Goal: Information Seeking & Learning: Learn about a topic

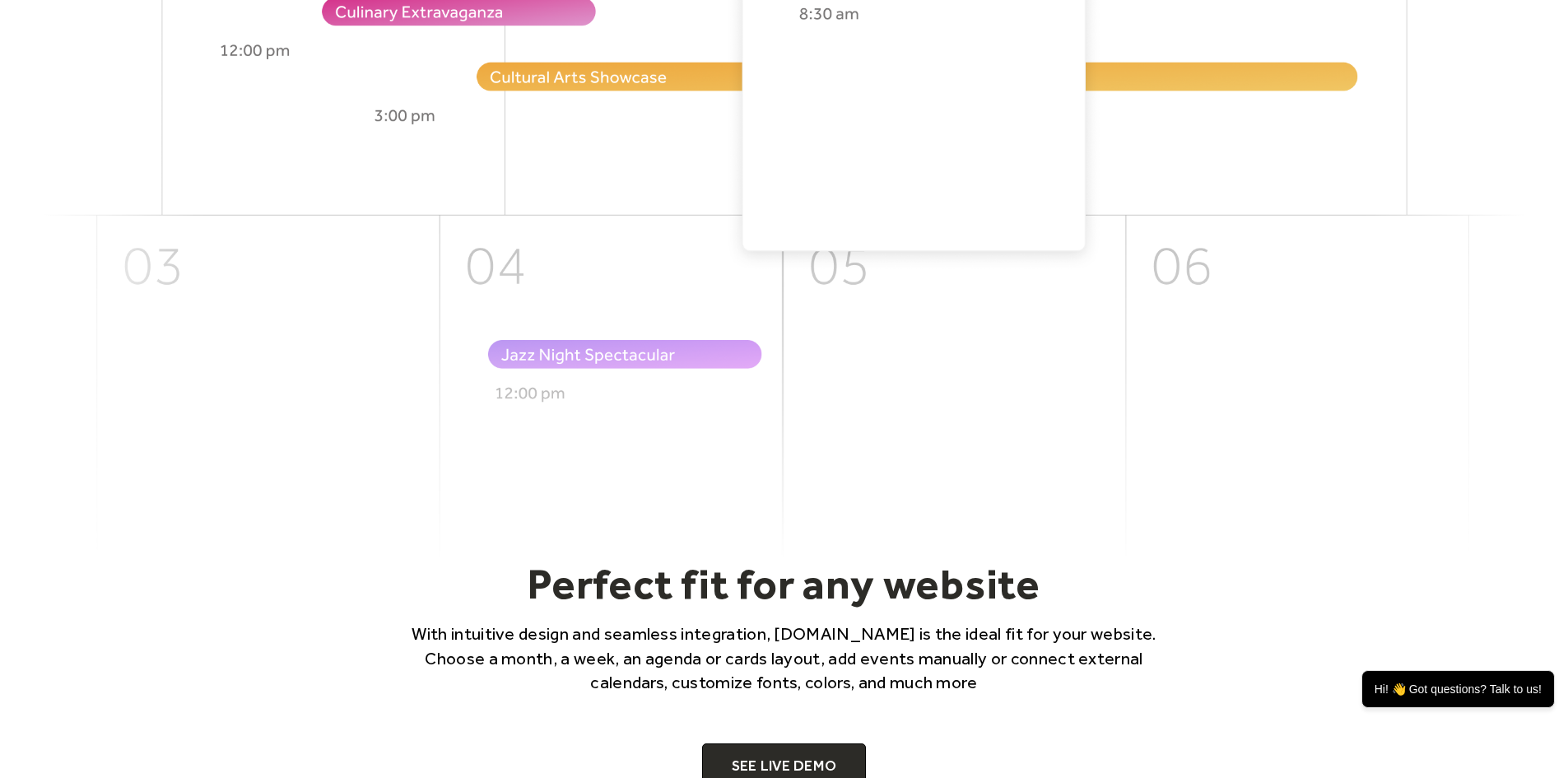
scroll to position [824, 0]
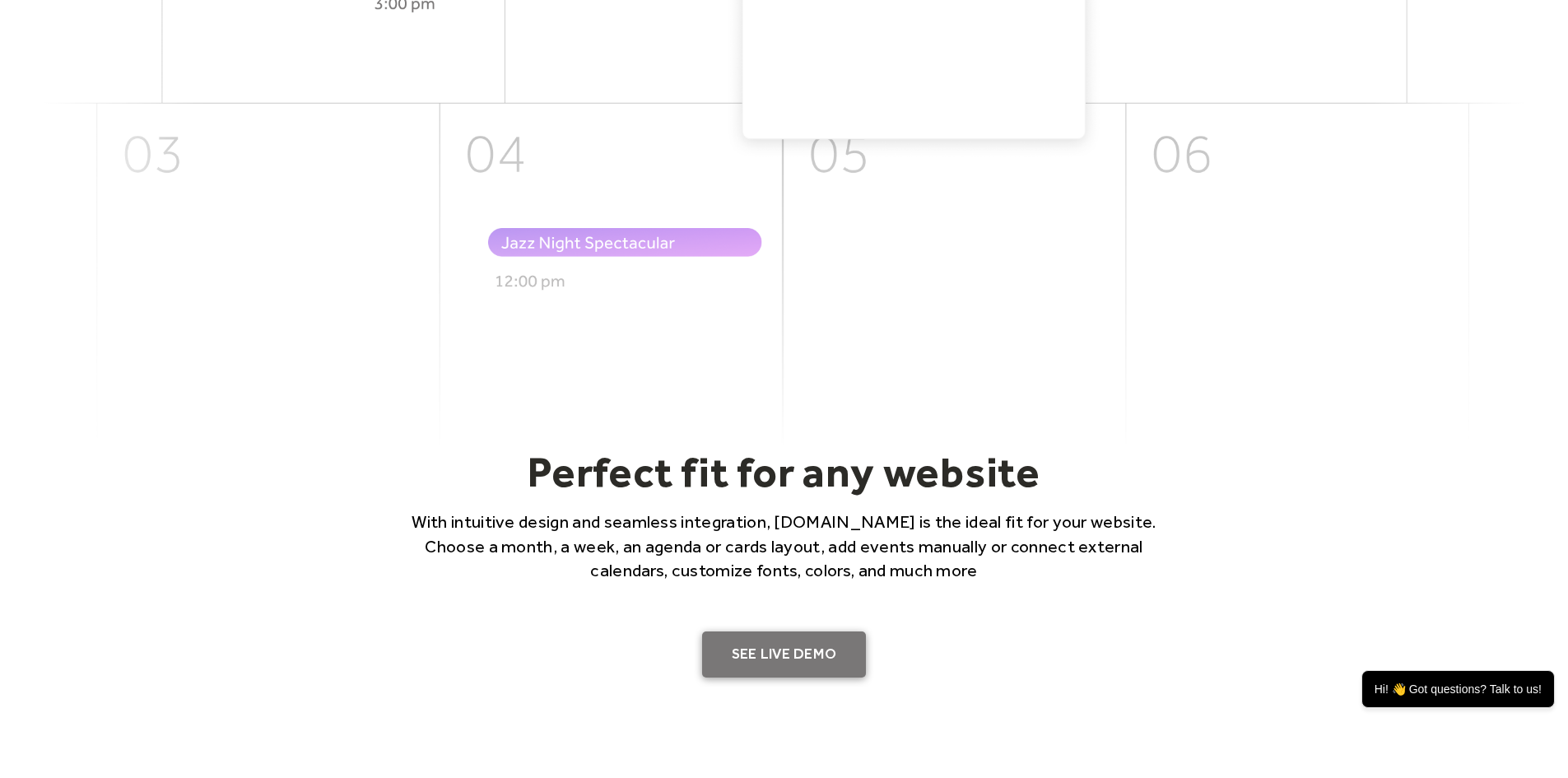
click at [753, 648] on link "SEE LIVE DEMO" at bounding box center [784, 654] width 164 height 46
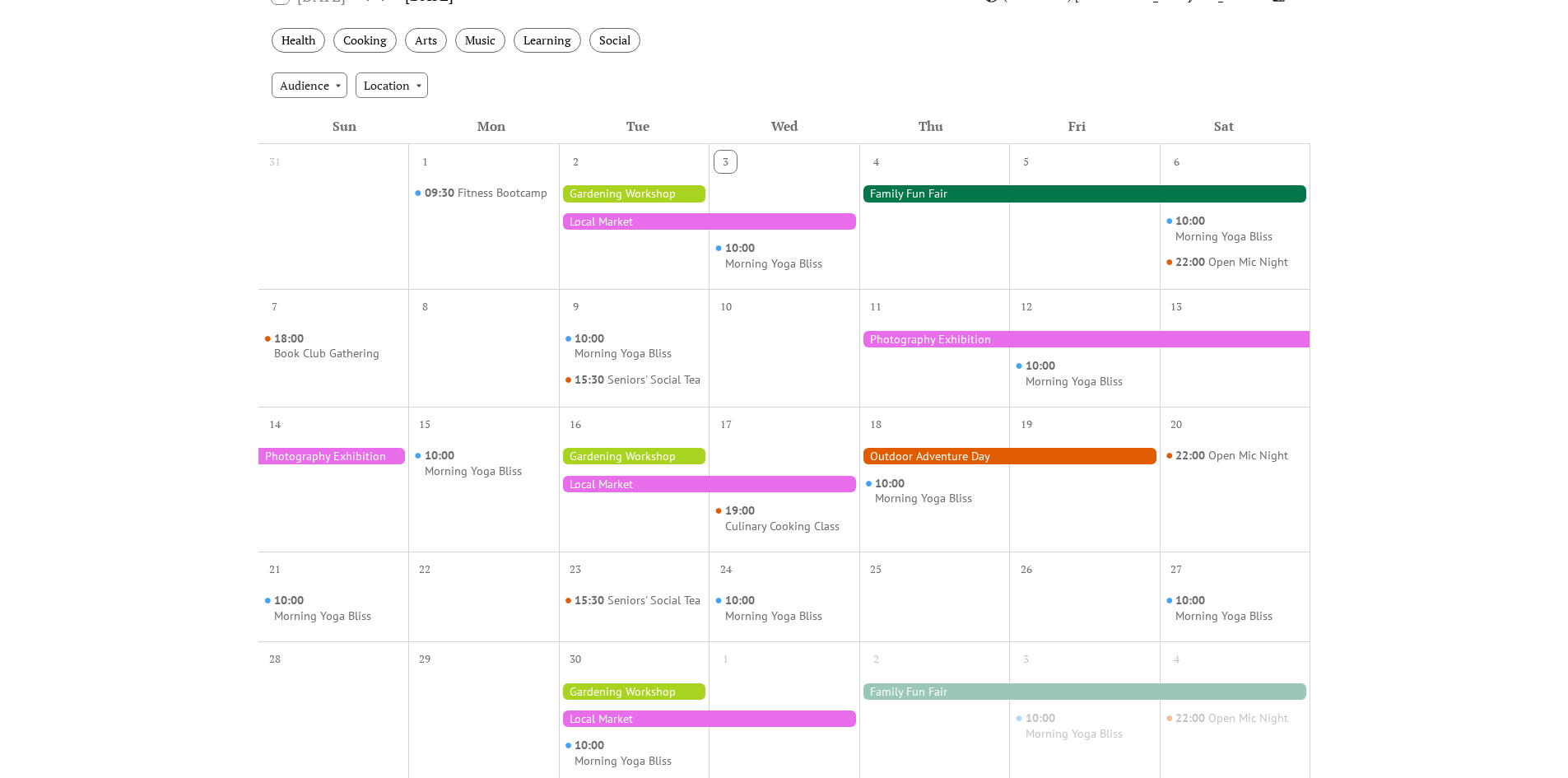
scroll to position [247, 0]
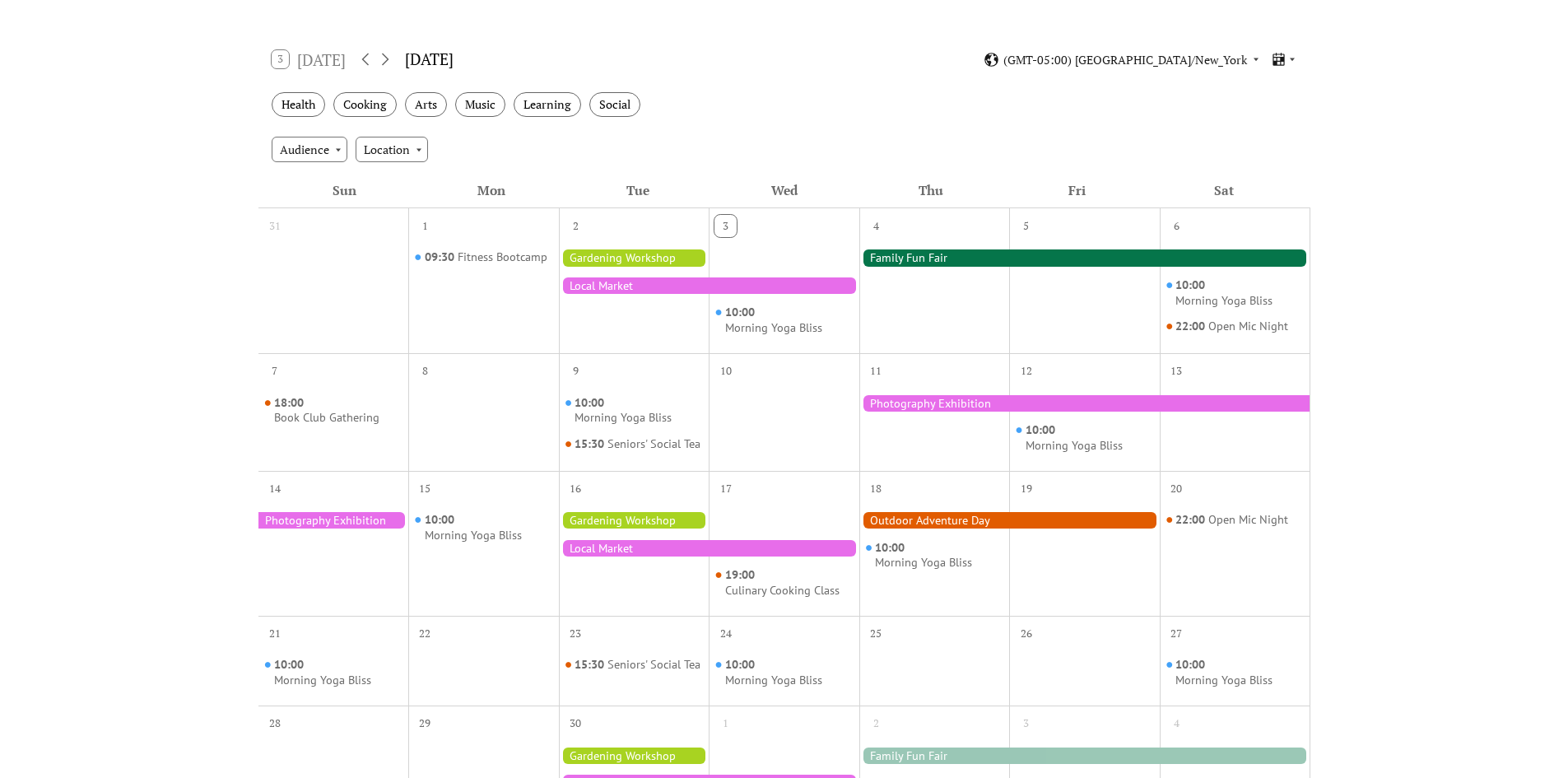
click at [952, 252] on div at bounding box center [1085, 258] width 451 height 16
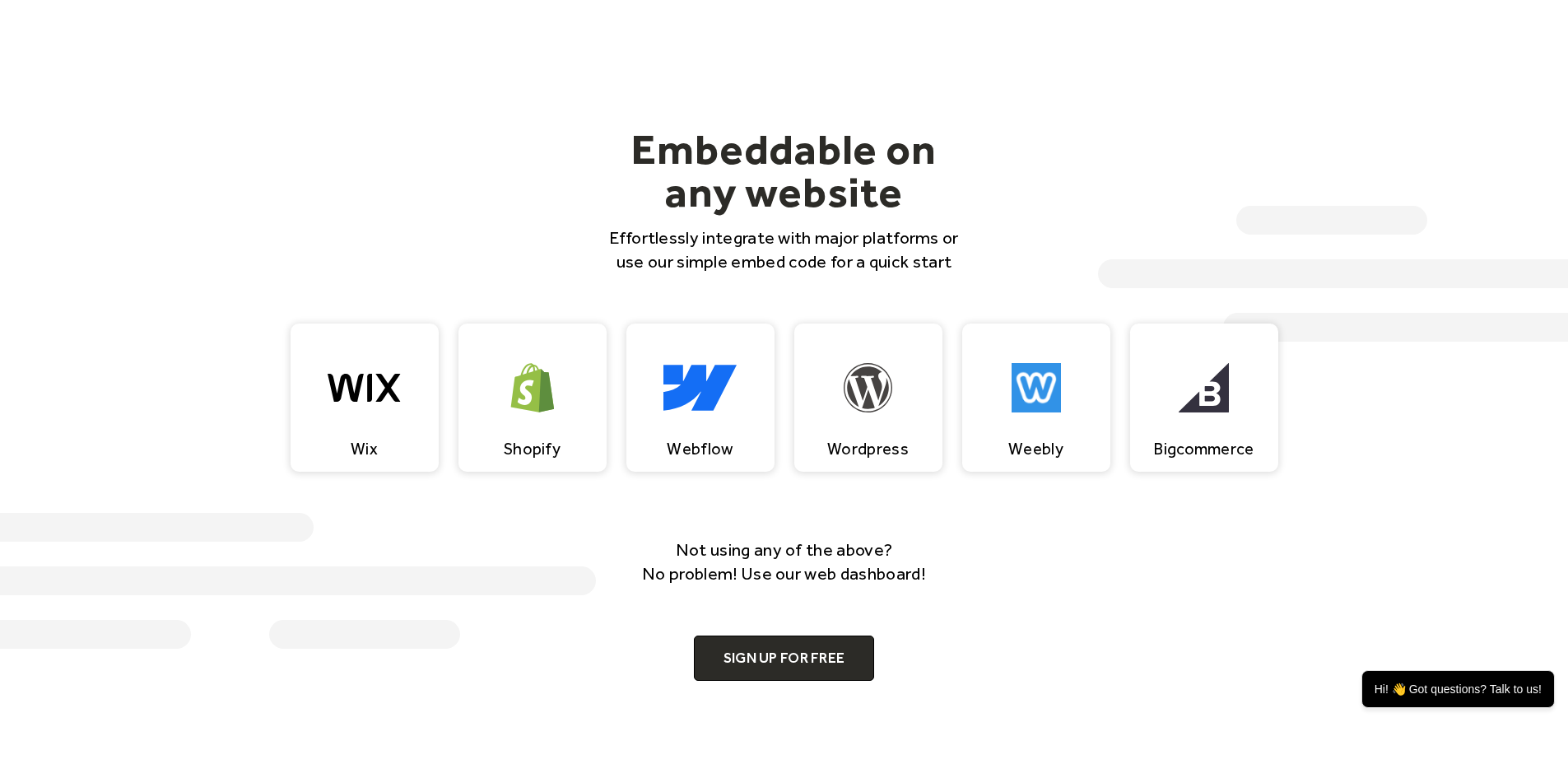
scroll to position [1565, 0]
